Goal: Task Accomplishment & Management: Manage account settings

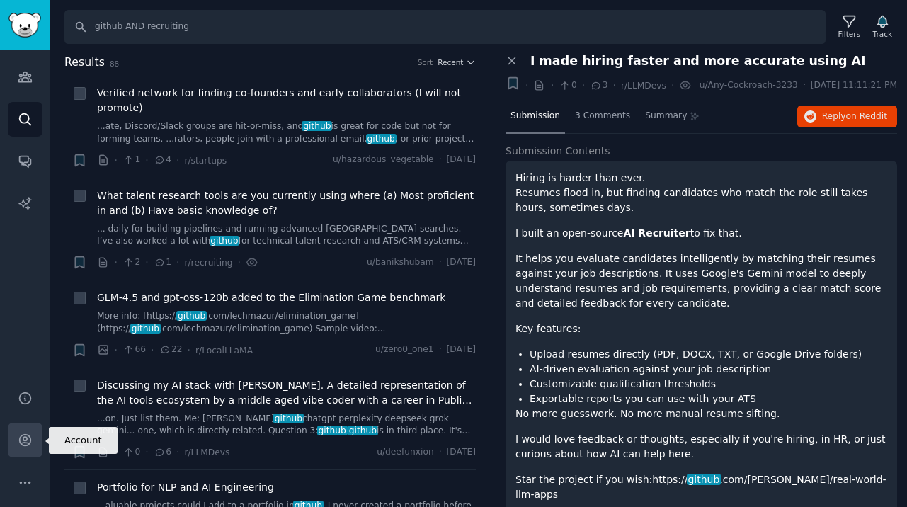
click at [29, 438] on icon "Sidebar" at bounding box center [25, 439] width 15 height 15
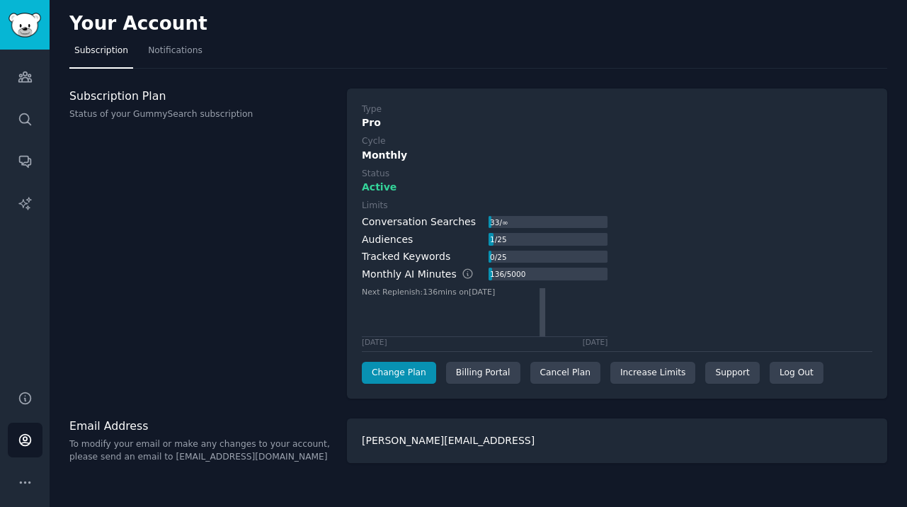
click at [405, 384] on div "Type Pro Cycle Monthly Status Active Limits Conversation Searches 33 / ∞ Audien…" at bounding box center [617, 243] width 540 height 311
click at [405, 381] on link "Change Plan" at bounding box center [399, 373] width 74 height 23
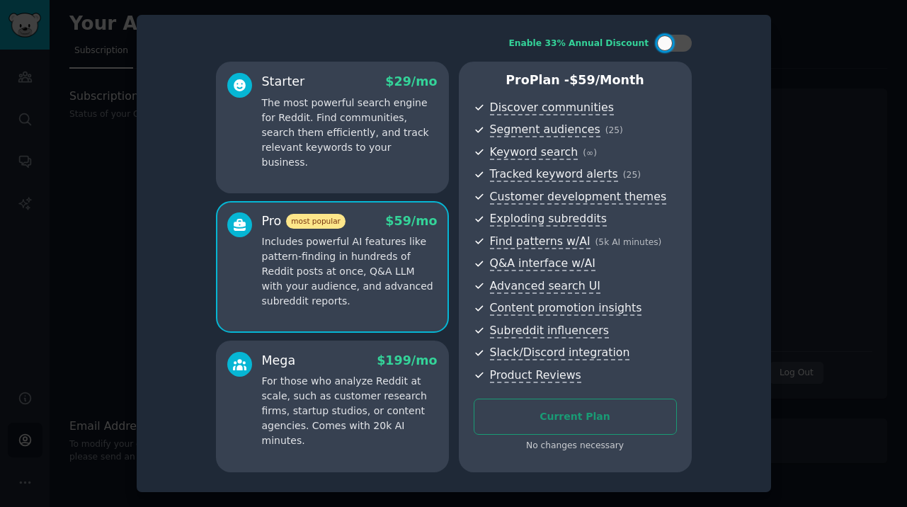
click at [797, 179] on div at bounding box center [453, 253] width 907 height 507
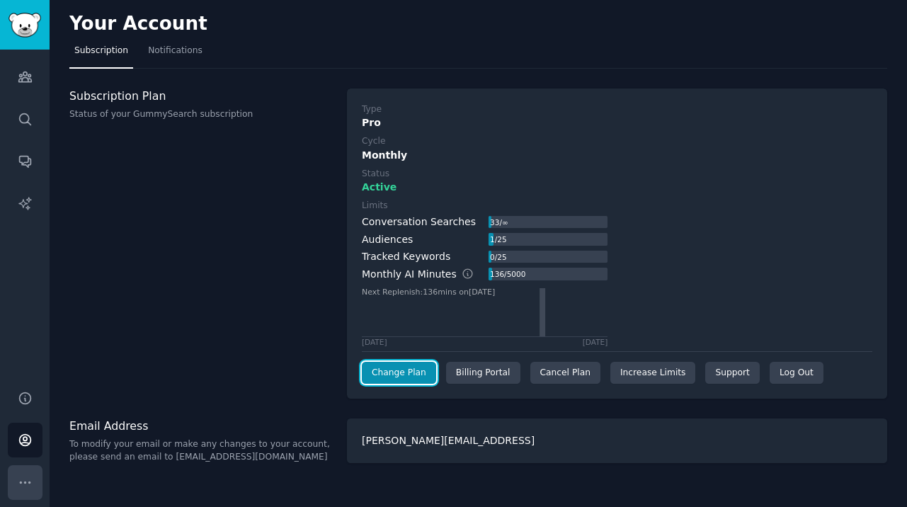
click at [23, 489] on button "More" at bounding box center [25, 482] width 35 height 35
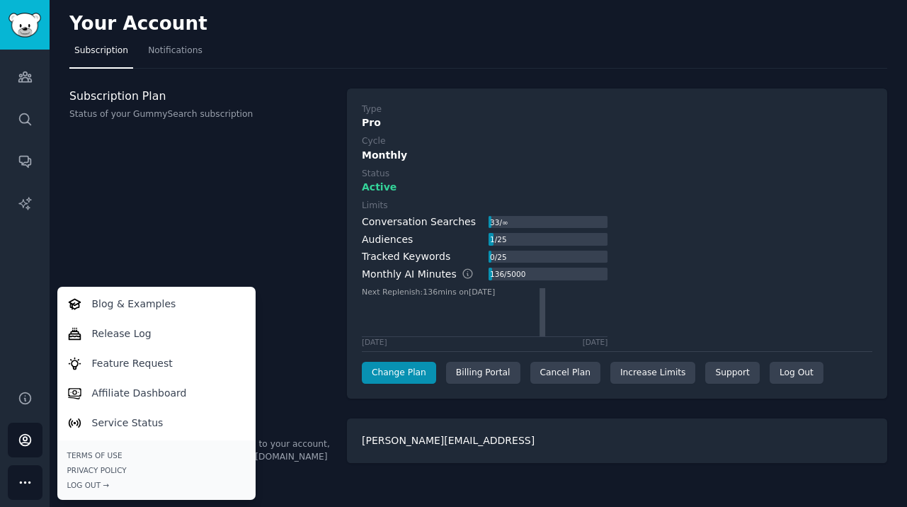
click at [142, 252] on div "Subscription Plan Status of your GummySearch subscription" at bounding box center [200, 243] width 263 height 311
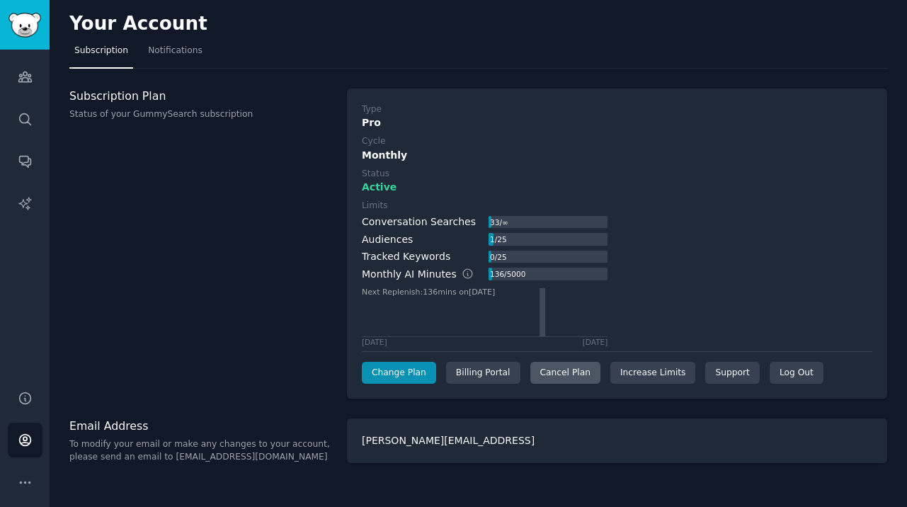
click at [539, 377] on div "Cancel Plan" at bounding box center [565, 373] width 70 height 23
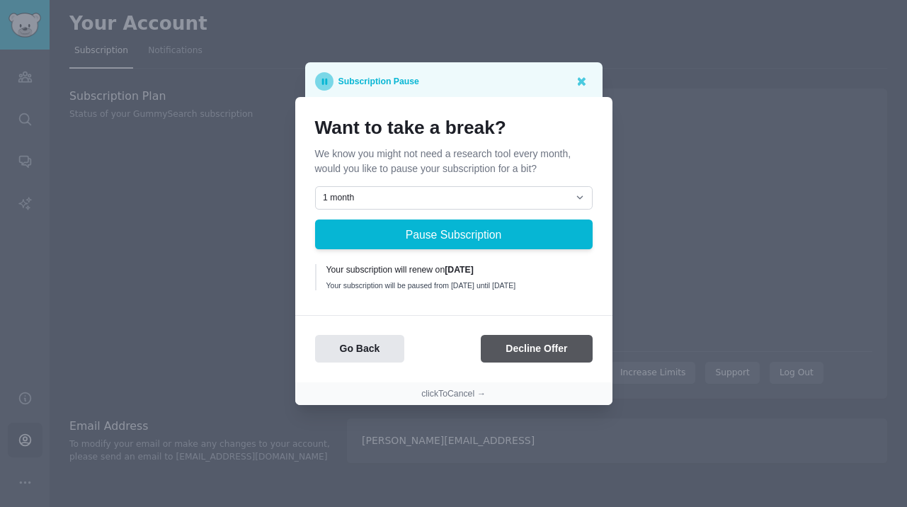
click at [551, 369] on div "Want to take a break? We know you might not need a research tool every month, w…" at bounding box center [453, 239] width 317 height 285
click at [546, 358] on button "Decline Offer" at bounding box center [536, 349] width 111 height 28
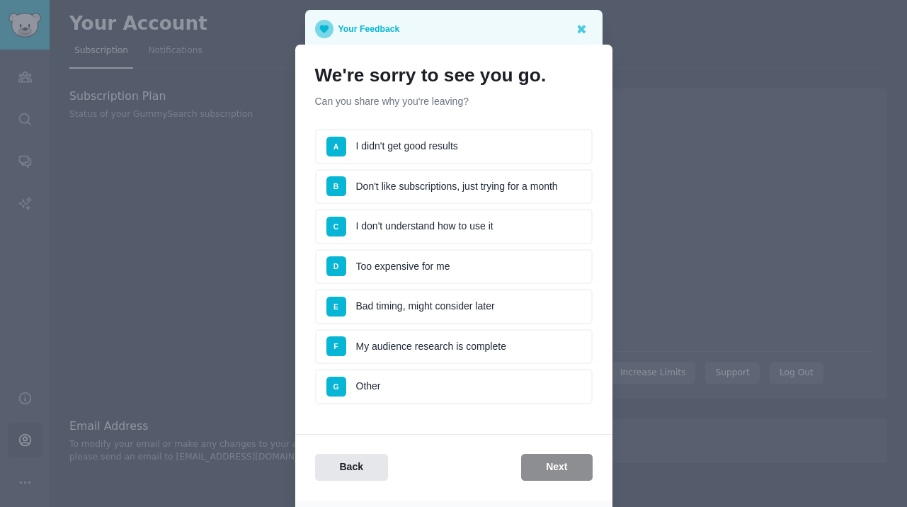
click at [455, 134] on li "A I didn't get good results" at bounding box center [453, 146] width 277 height 35
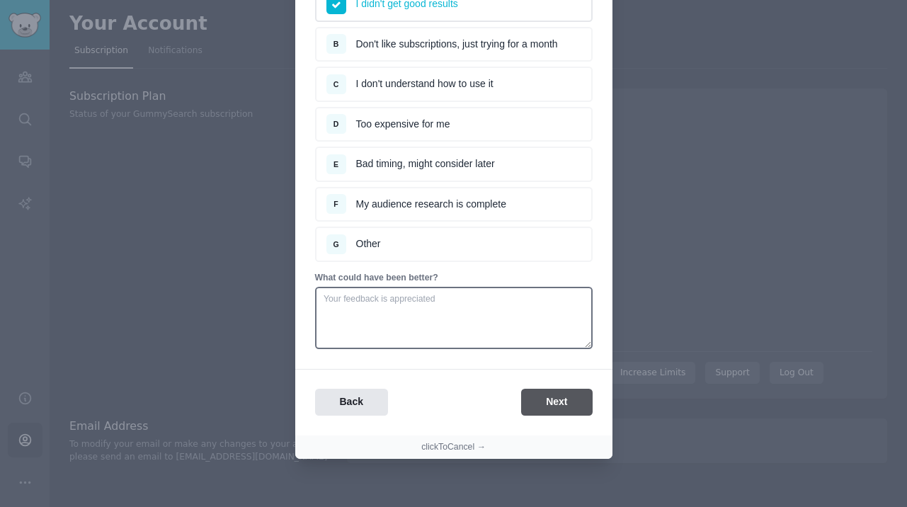
scroll to position [143, 0]
click at [560, 407] on button "Next" at bounding box center [556, 402] width 71 height 28
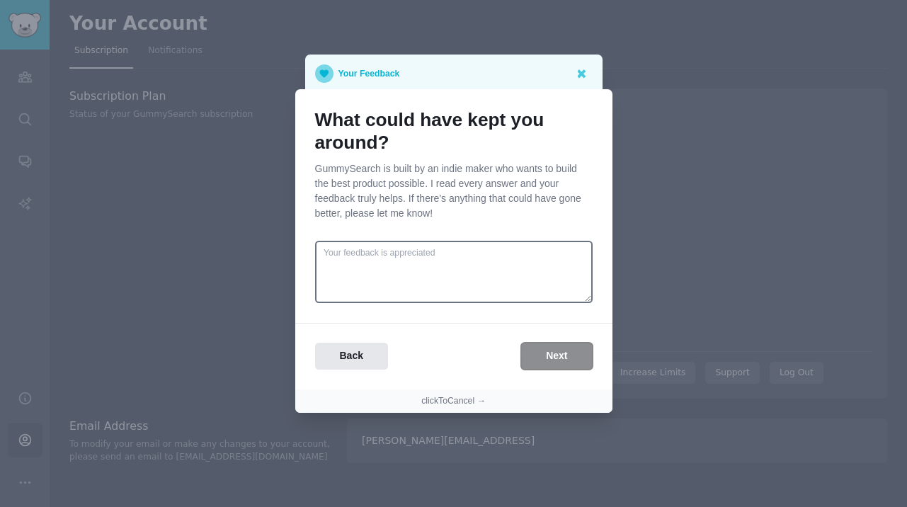
scroll to position [0, 0]
click at [556, 371] on div "What could have kept you around? GummySearch is built by an indie maker who wan…" at bounding box center [453, 239] width 317 height 300
click at [553, 362] on button "Next" at bounding box center [556, 357] width 71 height 28
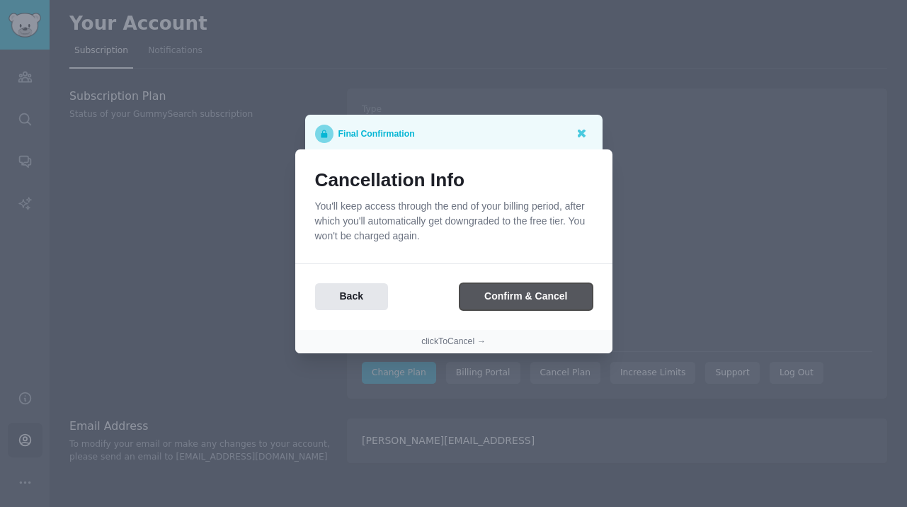
click at [534, 306] on button "Confirm & Cancel" at bounding box center [525, 297] width 132 height 28
